Goal: Check status: Check status

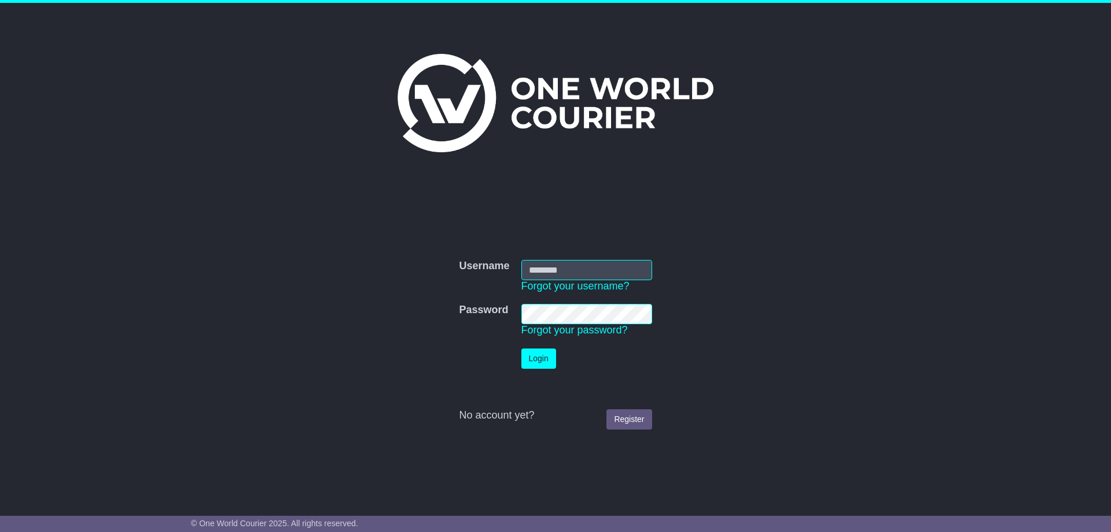
type input "**********"
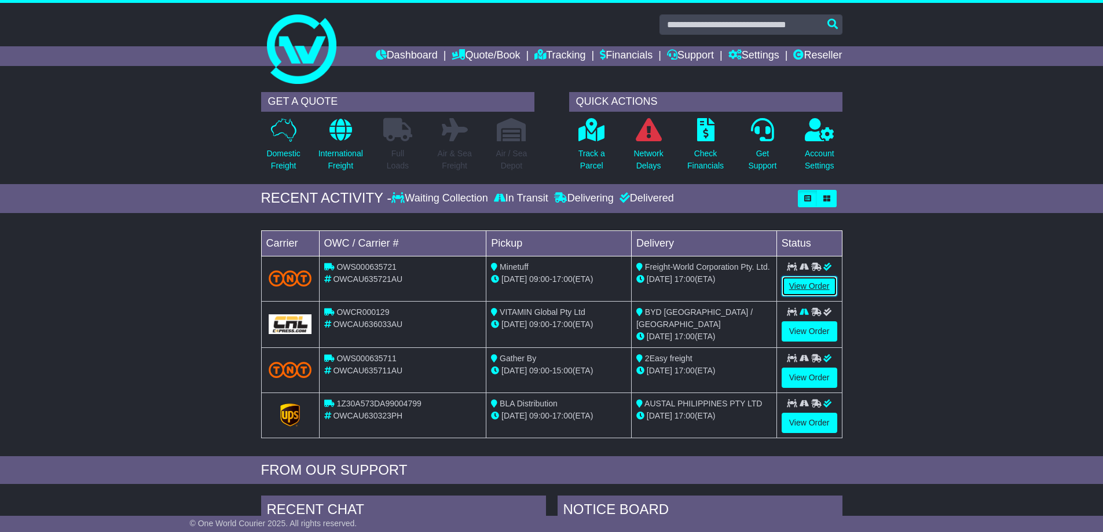
click at [810, 288] on link "View Order" at bounding box center [809, 286] width 56 height 20
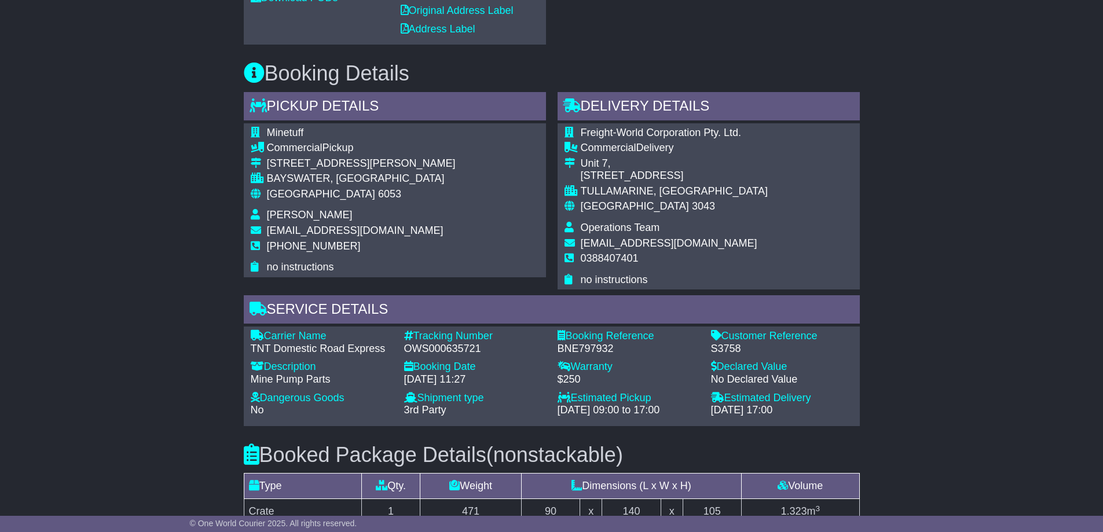
scroll to position [868, 0]
